Goal: Book appointment/travel/reservation

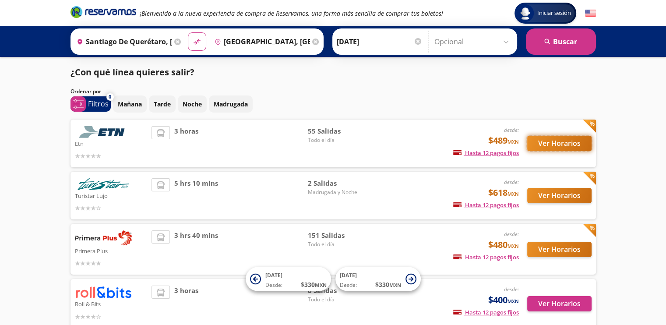
click at [564, 146] on button "Ver Horarios" at bounding box center [559, 143] width 64 height 15
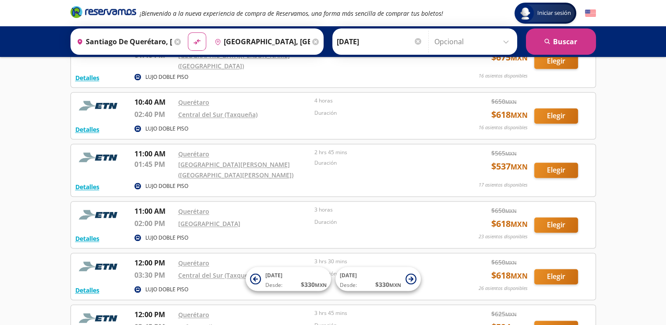
scroll to position [1269, 0]
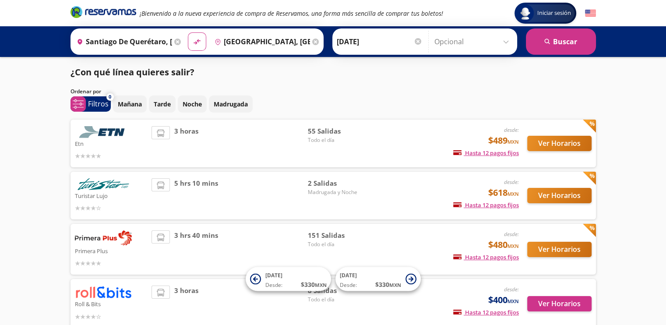
click at [327, 98] on div "Mañana Tarde Noche Madrugada" at bounding box center [354, 103] width 483 height 17
click at [562, 140] on button "Ver Horarios" at bounding box center [559, 143] width 64 height 15
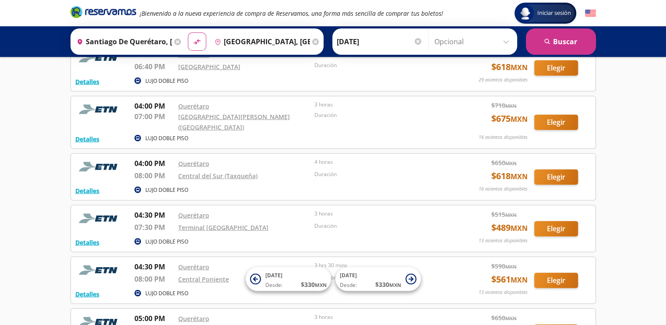
scroll to position [2013, 0]
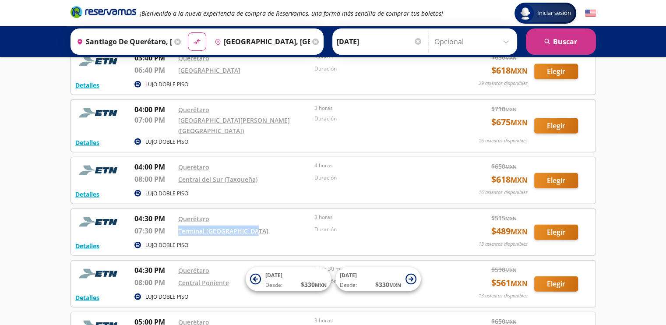
drag, startPoint x: 173, startPoint y: 193, endPoint x: 259, endPoint y: 198, distance: 85.9
click at [259, 213] on div "04:30 PM Querétaro 07:30 PM Terminal Patio Santa Fe 3 horas Duración" at bounding box center [290, 226] width 312 height 26
copy div "Terminal [GEOGRAPHIC_DATA]"
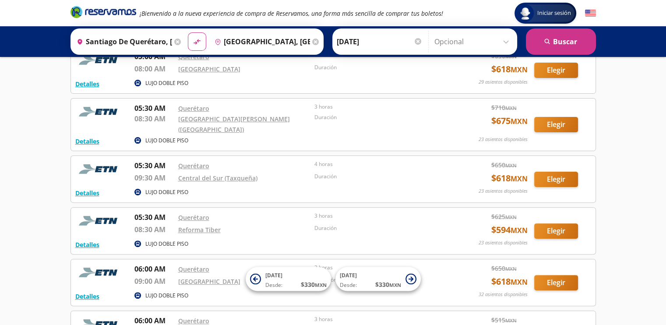
scroll to position [0, 0]
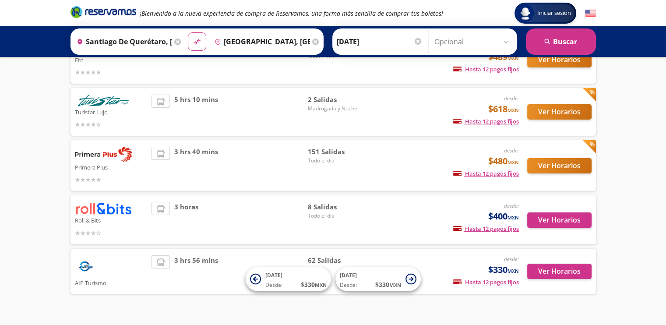
scroll to position [88, 0]
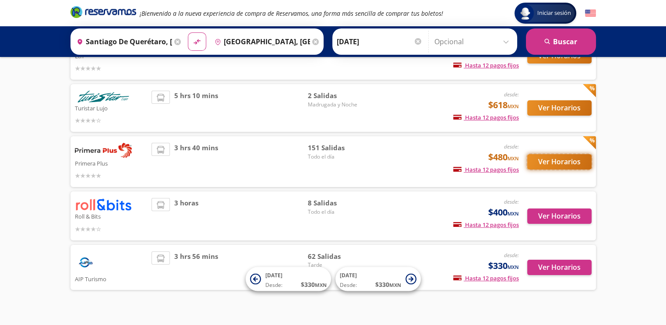
click at [569, 162] on button "Ver Horarios" at bounding box center [559, 161] width 64 height 15
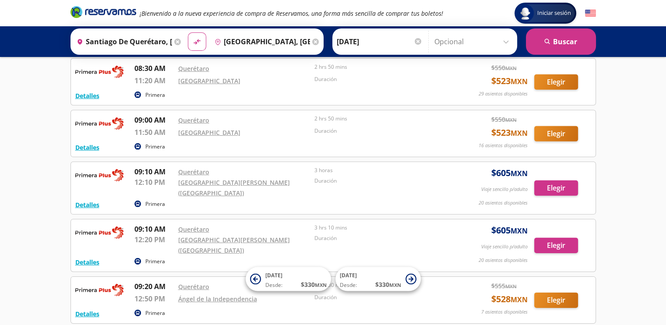
scroll to position [2670, 0]
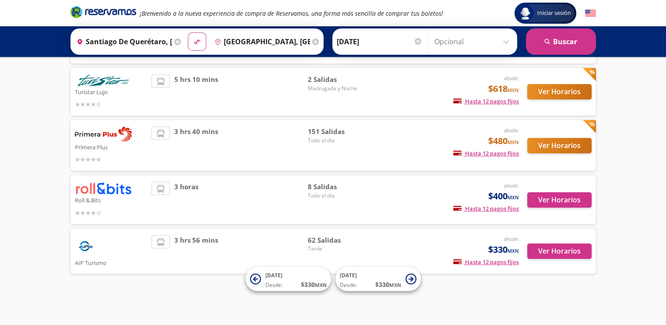
scroll to position [105, 0]
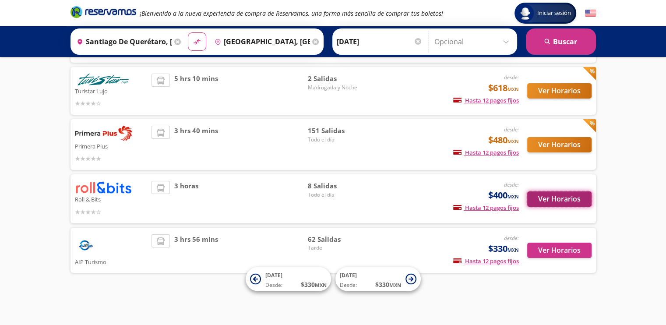
click at [566, 201] on button "Ver Horarios" at bounding box center [559, 198] width 64 height 15
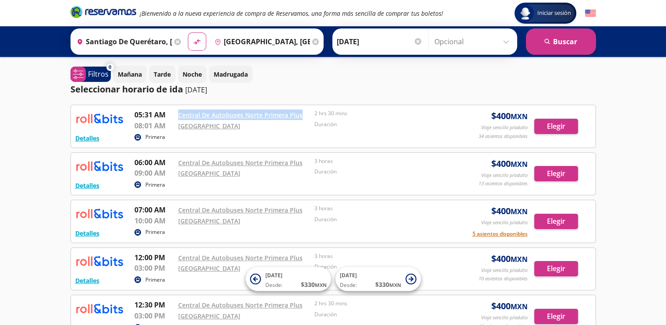
drag, startPoint x: 180, startPoint y: 116, endPoint x: 300, endPoint y: 105, distance: 119.9
click at [300, 105] on div "Detalles Primera 05:31 AM Central De Autobuses Norte Primera Plus 08:01 AM [GEO…" at bounding box center [332, 126] width 525 height 43
copy div "Central De Autobuses Norte Primera Plus"
click at [35, 143] on div "Iniciar sesión Iniciar sesión ¡Bienvenido a la nueva experiencia de compra de R…" at bounding box center [333, 281] width 666 height 562
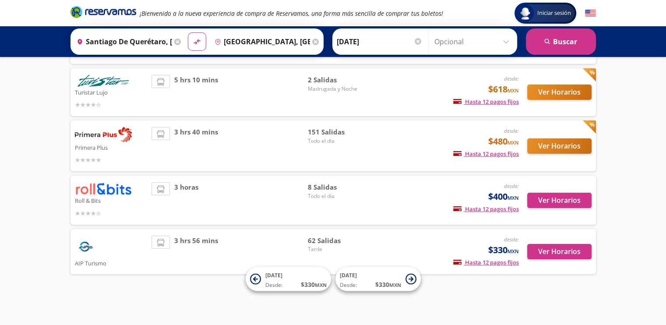
scroll to position [105, 0]
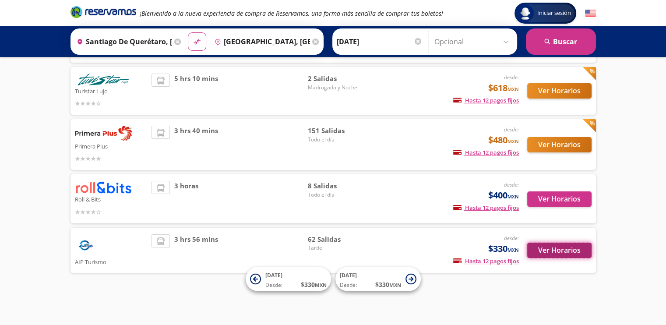
click at [569, 248] on button "Ver Horarios" at bounding box center [559, 249] width 64 height 15
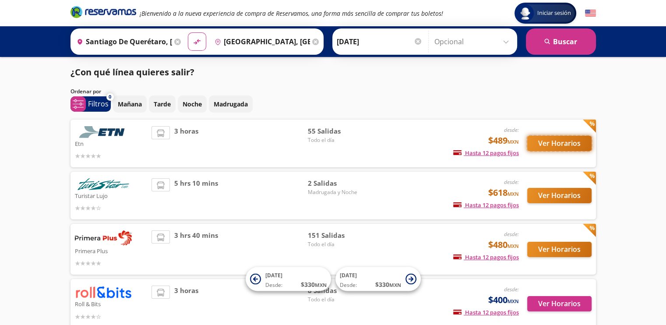
click at [557, 143] on button "Ver Horarios" at bounding box center [559, 143] width 64 height 15
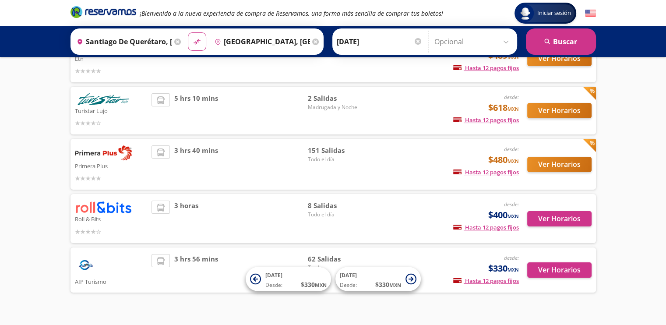
scroll to position [88, 0]
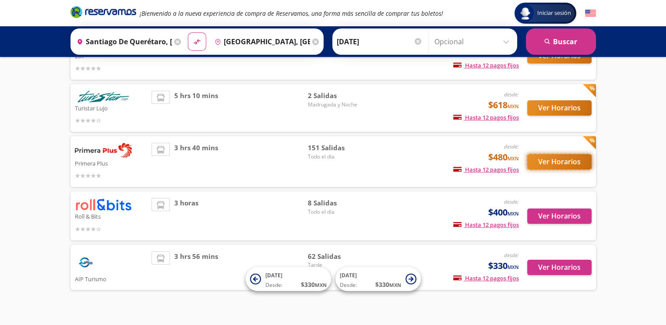
click at [542, 162] on button "Ver Horarios" at bounding box center [559, 161] width 64 height 15
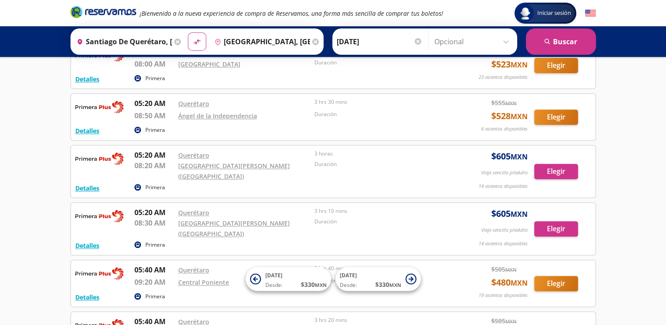
scroll to position [907, 0]
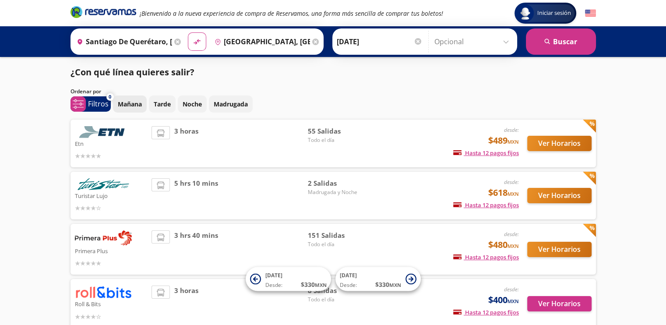
click at [134, 101] on p "Mañana" at bounding box center [130, 103] width 24 height 9
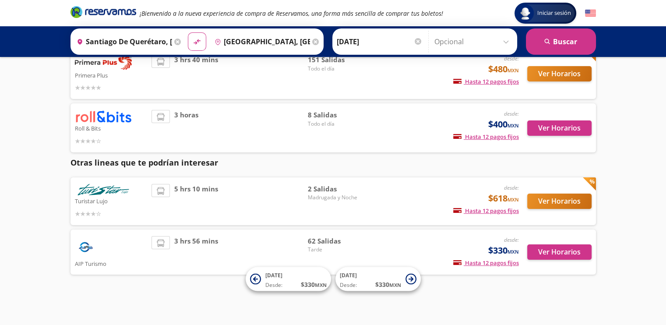
scroll to position [125, 0]
